Goal: Task Accomplishment & Management: Manage account settings

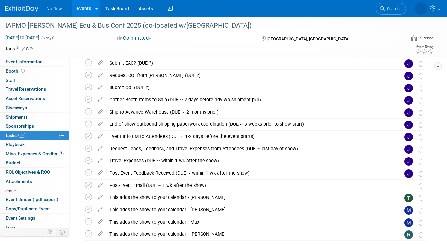
click at [80, 10] on link "Events" at bounding box center [84, 8] width 24 height 17
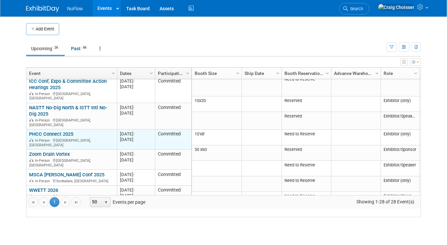
scroll to position [101, 0]
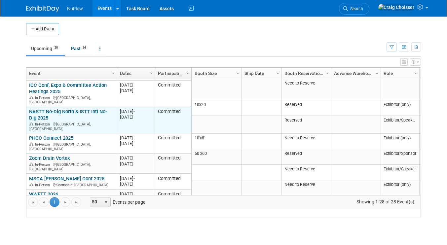
click at [78, 109] on link "NASTT No-Dig North & ISTT Intl No-Dig 2025" at bounding box center [68, 115] width 78 height 12
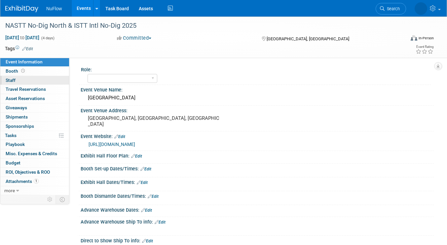
click at [14, 78] on span "Staff 0" at bounding box center [11, 80] width 10 height 5
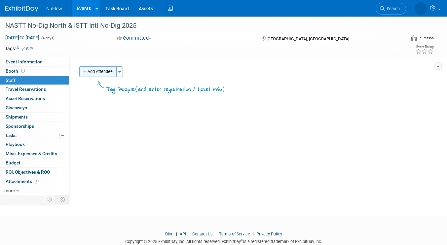
click at [107, 72] on button "Add Attendee" at bounding box center [97, 71] width 37 height 11
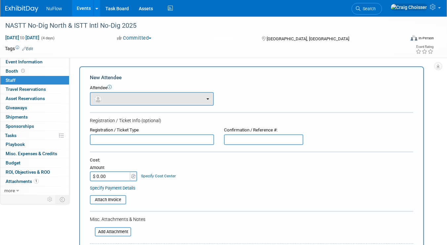
click at [119, 102] on button "button" at bounding box center [152, 99] width 124 height 14
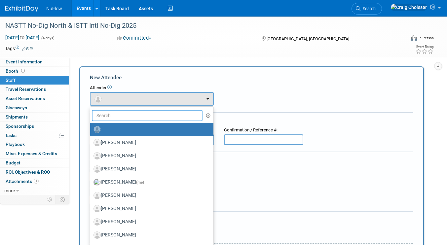
click at [114, 115] on input "text" at bounding box center [147, 115] width 111 height 11
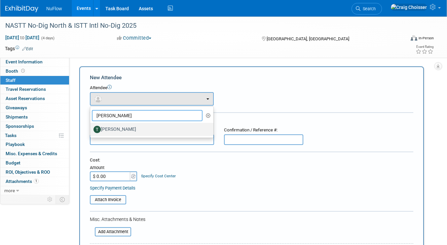
type input "tom"
click at [114, 128] on label "[PERSON_NAME]" at bounding box center [149, 129] width 113 height 11
click at [91, 128] on input "[PERSON_NAME]" at bounding box center [89, 129] width 4 height 4
select select "4412ee21-575b-49b0-9255-f1591545baab"
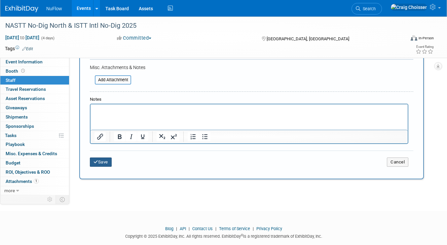
click at [107, 158] on button "Save" at bounding box center [101, 162] width 22 height 9
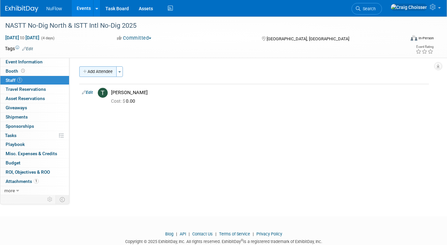
click at [107, 72] on button "Add Attendee" at bounding box center [97, 71] width 37 height 11
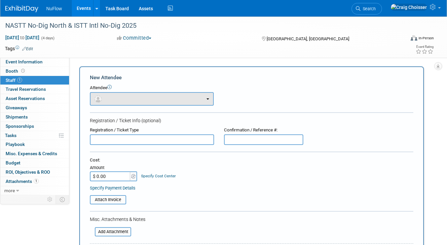
click at [115, 95] on button "button" at bounding box center [152, 99] width 124 height 14
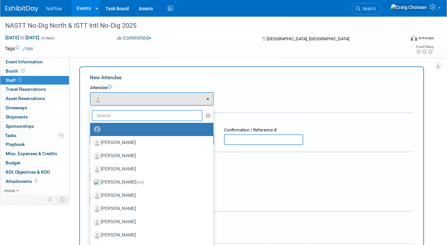
click at [117, 114] on input "text" at bounding box center [147, 115] width 111 height 11
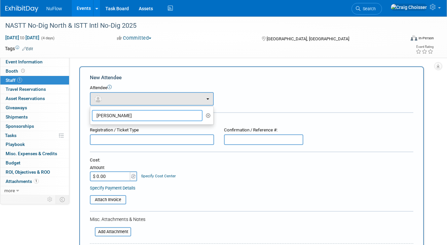
type input "Evan Stark"
click at [235, 103] on div "Attendee <img src="https://www.exhibitday.com/Images/Unassigned-User-Icon.png" …" at bounding box center [251, 95] width 323 height 21
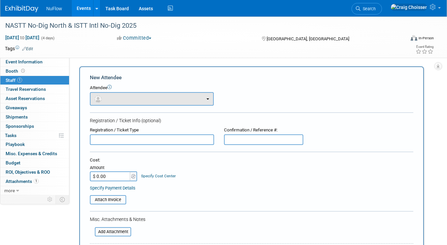
click at [158, 102] on button "button" at bounding box center [152, 99] width 124 height 14
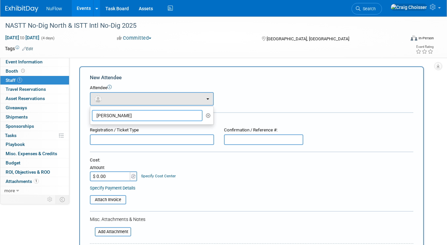
click at [188, 116] on input "Evan Stark" at bounding box center [147, 115] width 111 height 11
click at [208, 114] on icon "button" at bounding box center [208, 115] width 5 height 5
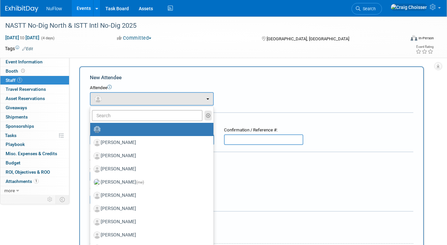
click at [208, 115] on icon "button" at bounding box center [208, 115] width 5 height 5
click at [113, 86] on div "Attendee" at bounding box center [251, 88] width 323 height 6
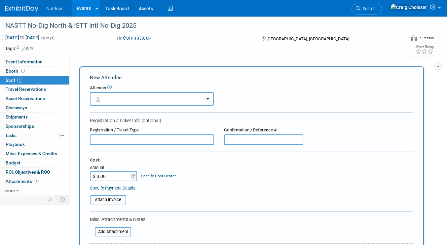
click at [112, 86] on icon at bounding box center [109, 87] width 4 height 4
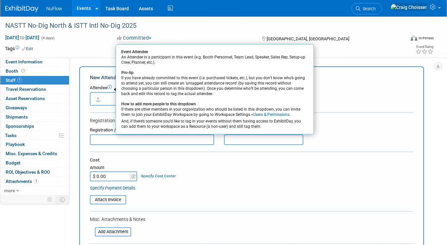
click at [354, 101] on div "Attendee Event Attendee An Attendee is a participant in this event (e.g. Booth …" at bounding box center [251, 95] width 323 height 21
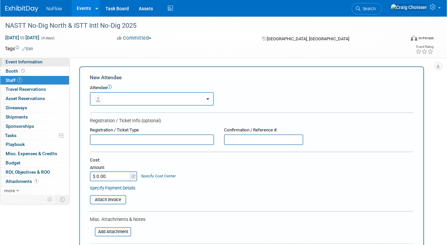
click at [16, 61] on span "Event Information" at bounding box center [24, 61] width 37 height 5
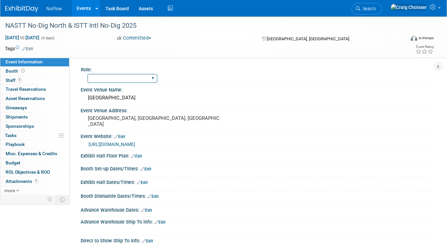
select select "Exhibitor (only)"
click at [179, 101] on div "Vancouver Convention Center" at bounding box center [257, 98] width 343 height 10
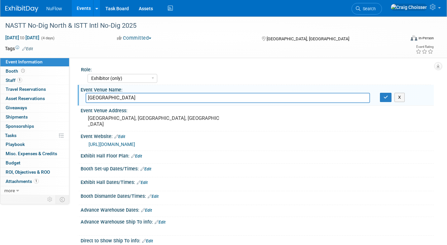
click at [212, 70] on div "Role:" at bounding box center [256, 69] width 350 height 8
click at [78, 11] on link "Events" at bounding box center [84, 8] width 24 height 17
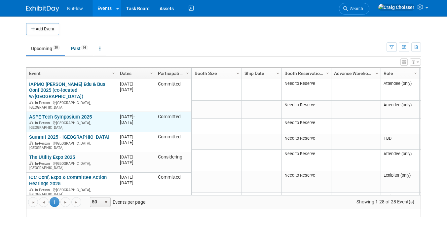
click at [71, 114] on link "ASPE Tech Symposium 2025" at bounding box center [60, 117] width 63 height 6
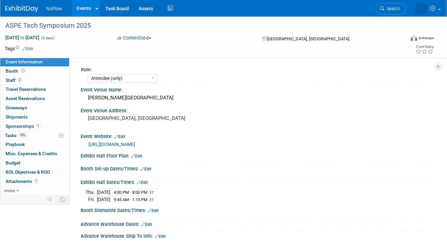
select select "Attendee (only)"
click at [12, 81] on span "Staff 2" at bounding box center [14, 80] width 17 height 5
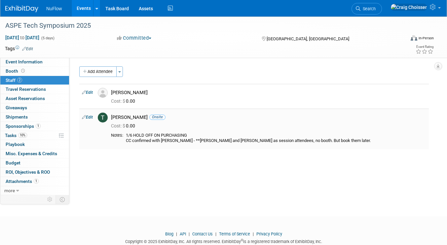
click at [86, 116] on link "Edit" at bounding box center [87, 117] width 11 height 5
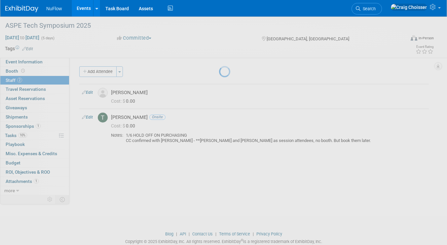
select select "4412ee21-575b-49b0-9255-f1591545baab"
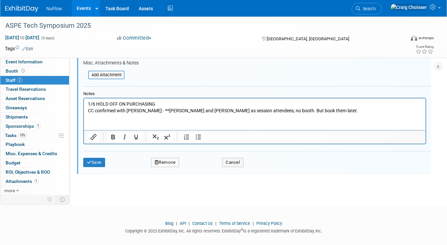
scroll to position [199, 0]
click at [172, 159] on button "Remove" at bounding box center [165, 163] width 28 height 9
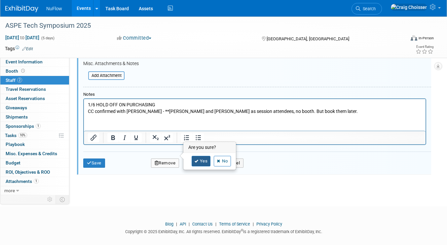
click at [201, 162] on link "Yes" at bounding box center [201, 161] width 19 height 11
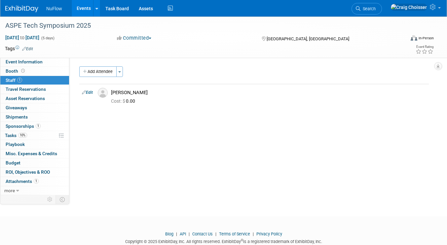
scroll to position [0, 0]
click at [15, 61] on span "Event Information" at bounding box center [24, 61] width 37 height 5
select select "Attendee (only)"
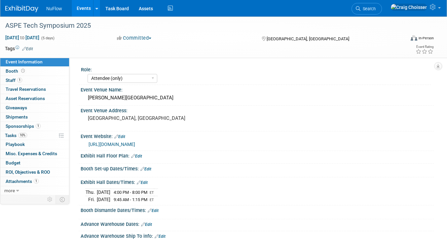
click at [83, 9] on link "Events" at bounding box center [84, 8] width 24 height 17
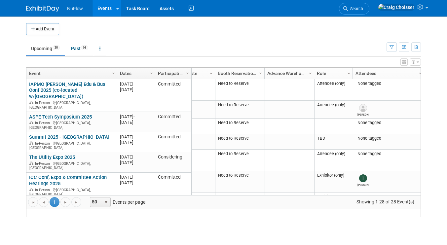
scroll to position [0, 67]
click at [415, 63] on button "button" at bounding box center [415, 61] width 11 height 7
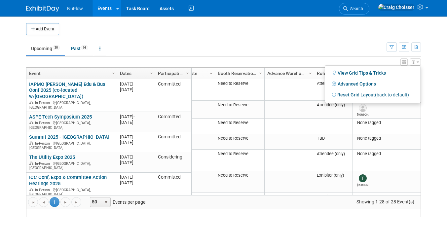
click at [340, 53] on ul "Upcoming 28 Past 68 All Events 96 Past and Upcoming Grouped Annually Events gro…" at bounding box center [206, 49] width 360 height 15
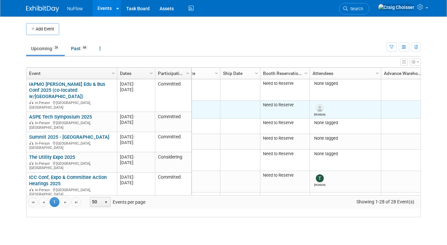
scroll to position [0, 0]
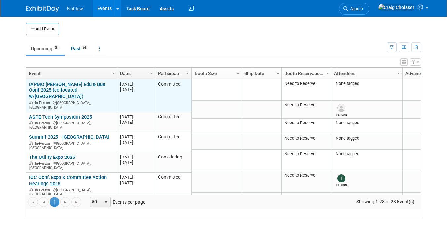
click at [83, 93] on link "IAPMO [PERSON_NAME] Edu & Bus Conf 2025 (co-located w/[GEOGRAPHIC_DATA])" at bounding box center [67, 90] width 76 height 18
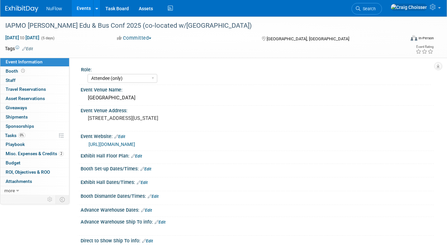
select select "Attendee (only)"
click at [16, 79] on link "0 Staff 0" at bounding box center [34, 80] width 69 height 9
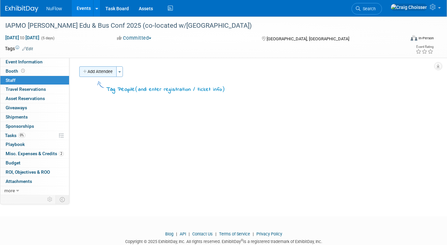
click at [111, 73] on button "Add Attendee" at bounding box center [97, 71] width 37 height 11
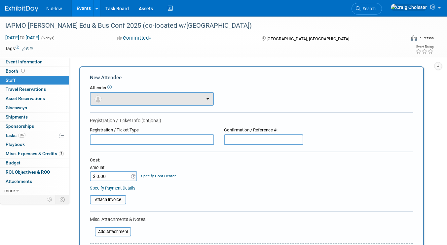
click at [117, 99] on button "button" at bounding box center [152, 99] width 124 height 14
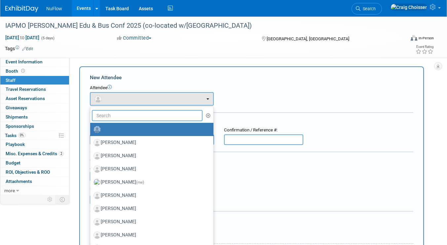
click at [114, 115] on input "text" at bounding box center [147, 115] width 111 height 11
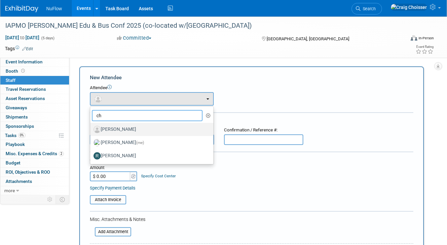
type input "ch"
click at [117, 127] on label "Chris Cheek" at bounding box center [149, 129] width 113 height 11
click at [91, 127] on input "Chris Cheek" at bounding box center [89, 129] width 4 height 4
select select "5dcc9544-7d23-46af-a36e-ec73fb6713eb"
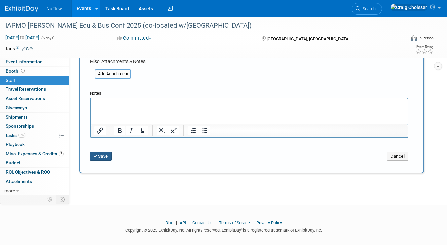
click at [103, 152] on button "Save" at bounding box center [101, 156] width 22 height 9
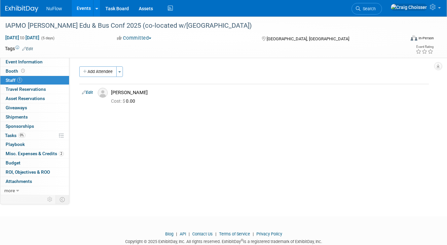
click at [78, 8] on link "Events" at bounding box center [84, 8] width 24 height 17
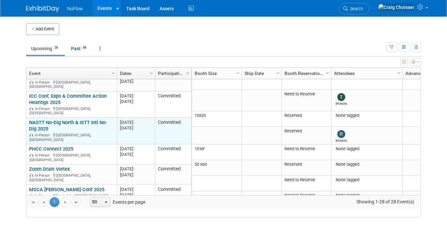
scroll to position [87, 0]
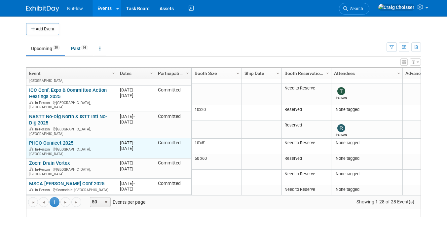
click at [63, 140] on link "PHCC Connect 2025" at bounding box center [51, 143] width 44 height 6
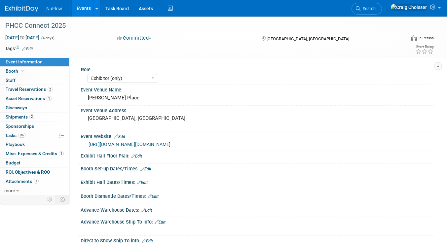
select select "Exhibitor (only)"
